Goal: Information Seeking & Learning: Learn about a topic

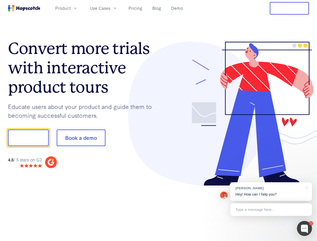
click at [159, 121] on div at bounding box center [234, 114] width 151 height 145
click at [71, 8] on span "Product" at bounding box center [63, 8] width 16 height 6
click at [111, 8] on span "Use Cases" at bounding box center [100, 8] width 21 height 6
click at [290, 8] on button "Free Trial" at bounding box center [289, 8] width 39 height 13
click at [28, 138] on button "Show me!" at bounding box center [28, 138] width 41 height 17
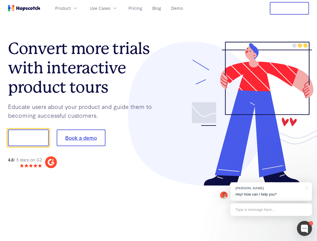
click at [81, 138] on button "Book a demo" at bounding box center [81, 138] width 49 height 17
click at [305, 229] on div at bounding box center [304, 228] width 15 height 15
click at [271, 192] on div "[PERSON_NAME] Hey! How can I help you?" at bounding box center [272, 191] width 82 height 19
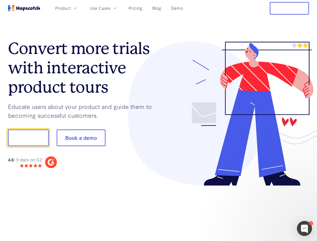
click at [306, 187] on div at bounding box center [265, 138] width 94 height 168
click at [271, 210] on div at bounding box center [265, 171] width 94 height 100
